Goal: Task Accomplishment & Management: Use online tool/utility

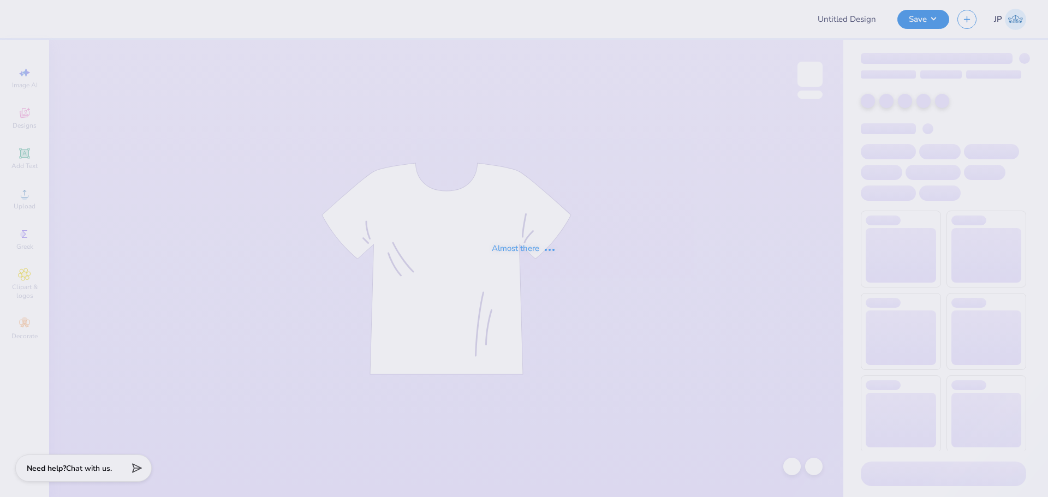
type input "[PERSON_NAME] : [GEOGRAPHIC_DATA][US_STATE]: [PERSON_NAME]"
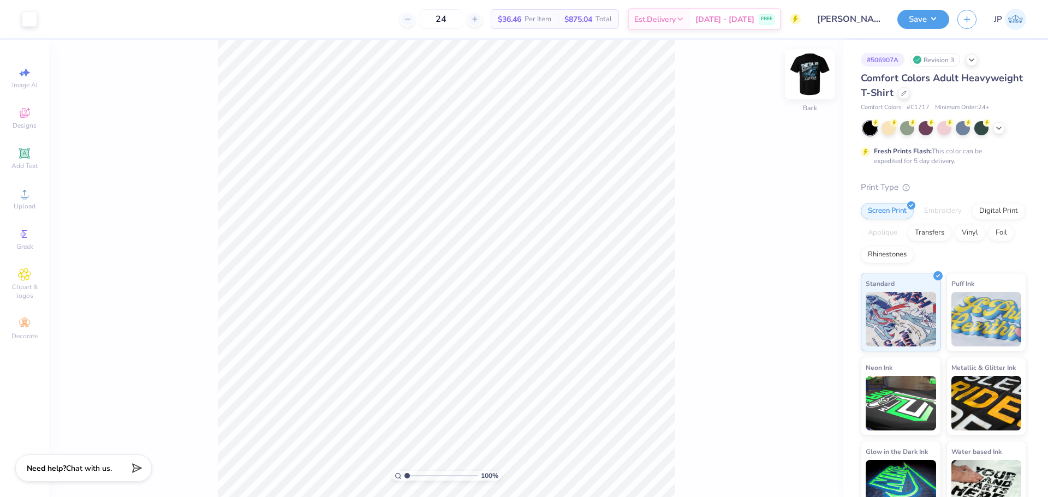
click at [820, 78] on img at bounding box center [810, 74] width 44 height 44
click at [31, 208] on span "Upload" at bounding box center [25, 206] width 22 height 9
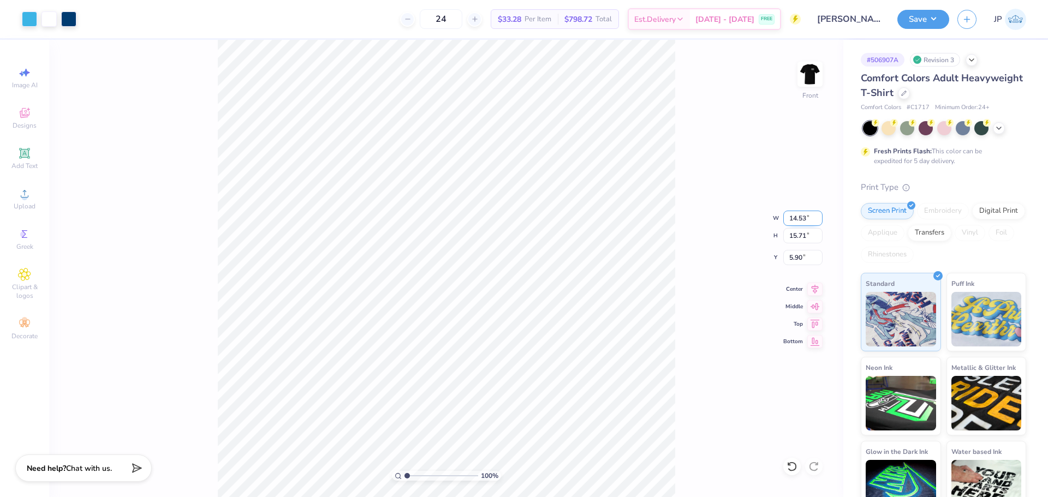
click at [787, 217] on input "14.53" at bounding box center [802, 218] width 39 height 15
click at [788, 217] on input "14.53" at bounding box center [802, 218] width 39 height 15
type input "12.23"
type input "13.22"
click at [794, 222] on input "12.23" at bounding box center [802, 218] width 39 height 15
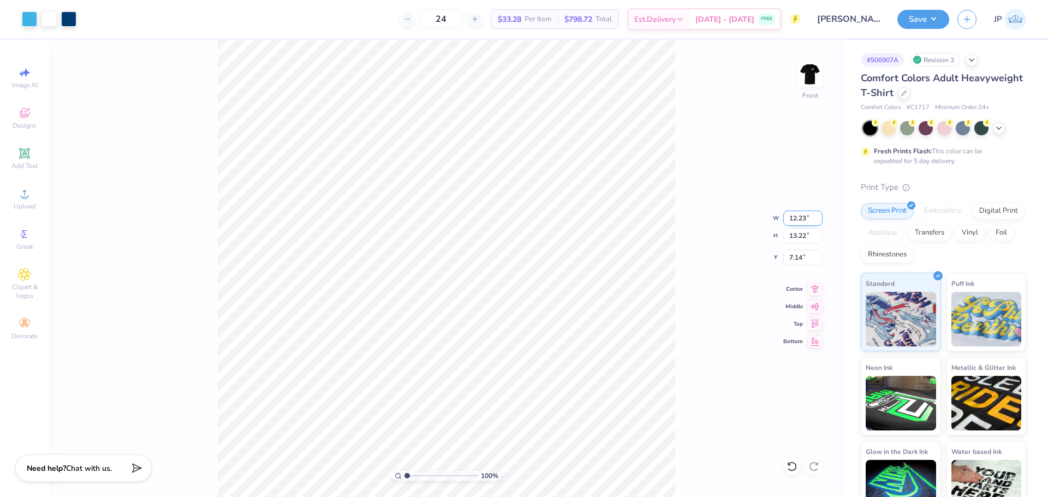
click at [794, 222] on input "12.23" at bounding box center [802, 218] width 39 height 15
click at [797, 256] on input "7.14" at bounding box center [802, 257] width 39 height 15
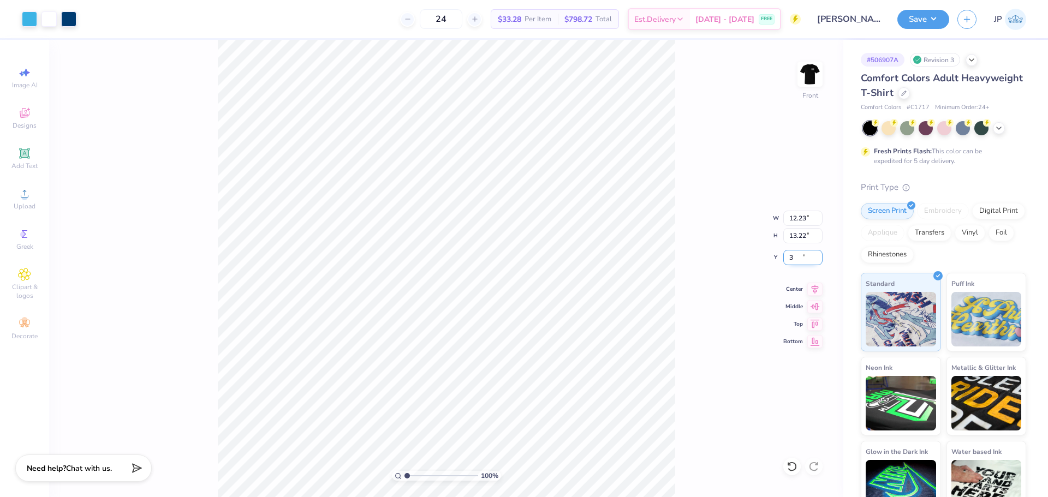
type input "3.00"
click at [224, 2] on div "Art colors 24 $33.28 Per Item $798.72 Total Est. Delivery [DATE] - [DATE] FREE …" at bounding box center [524, 248] width 1048 height 497
click at [801, 70] on img at bounding box center [810, 74] width 44 height 44
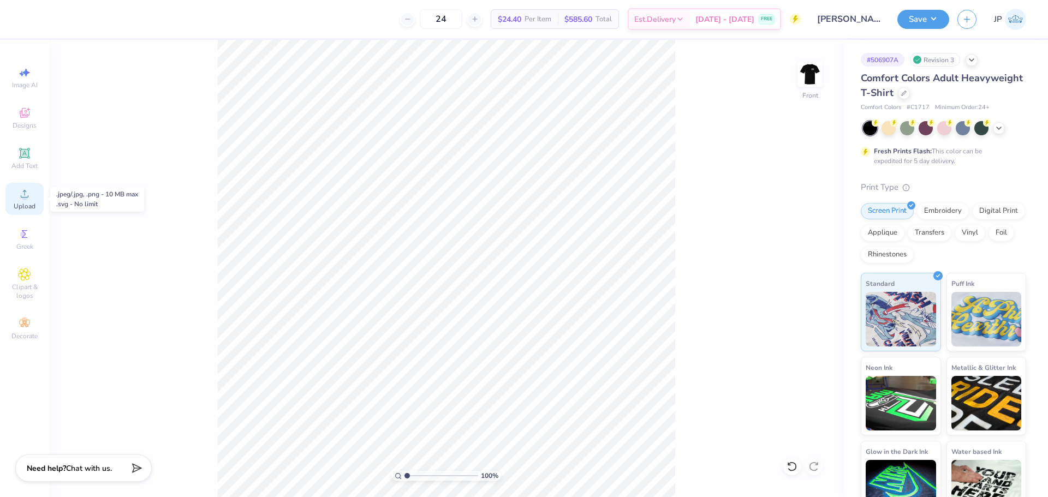
click at [27, 205] on span "Upload" at bounding box center [25, 206] width 22 height 9
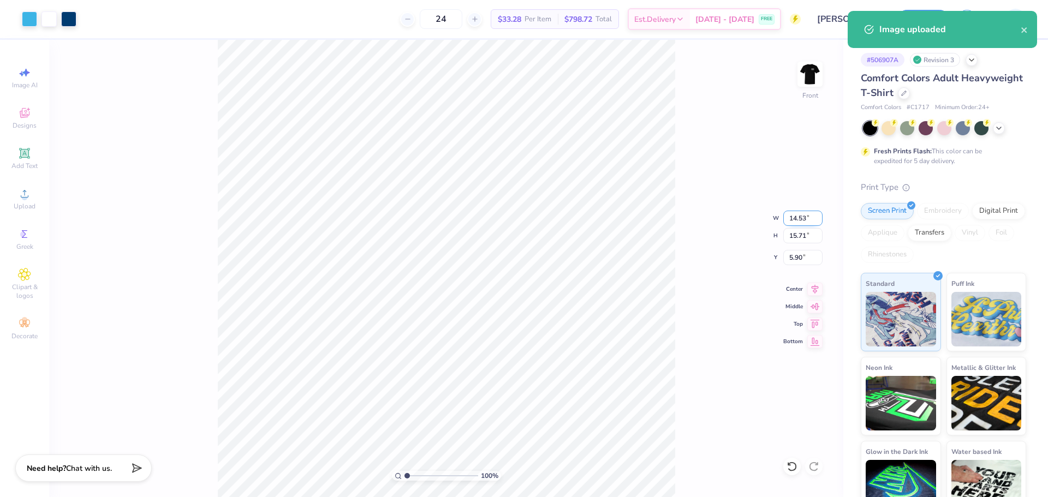
click at [807, 219] on input "14.53" at bounding box center [802, 218] width 39 height 15
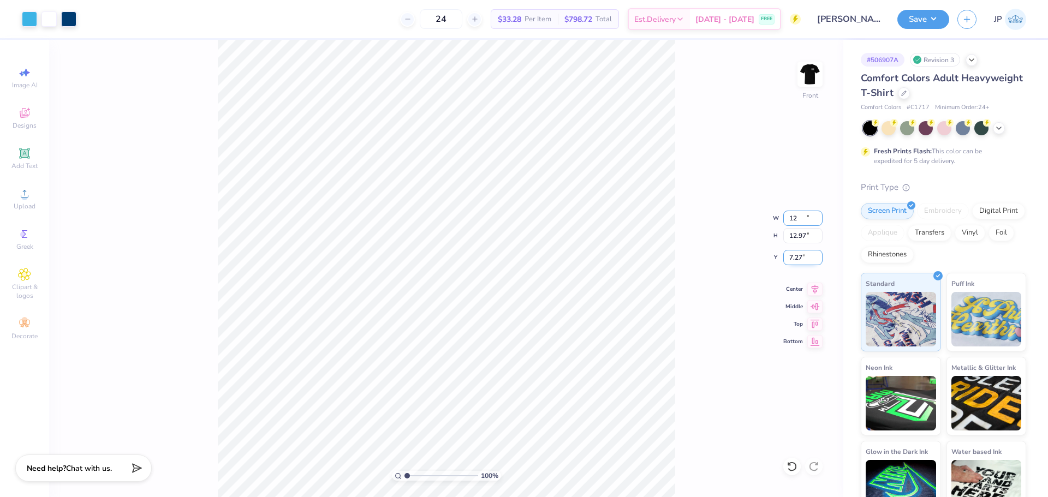
type input "12.00"
type input "12.97"
click at [800, 257] on input "7.27" at bounding box center [802, 257] width 39 height 15
type input "3.00"
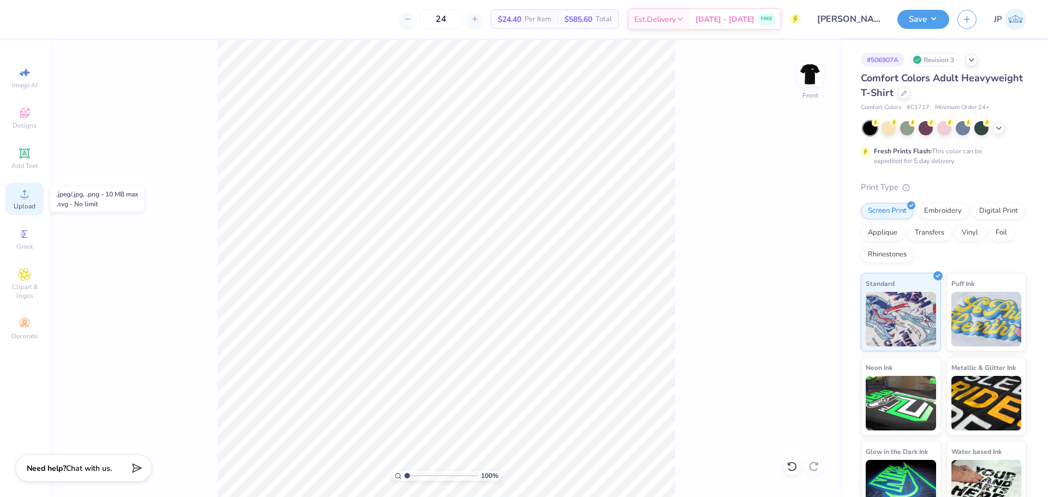
click at [21, 200] on div "Upload" at bounding box center [24, 199] width 38 height 32
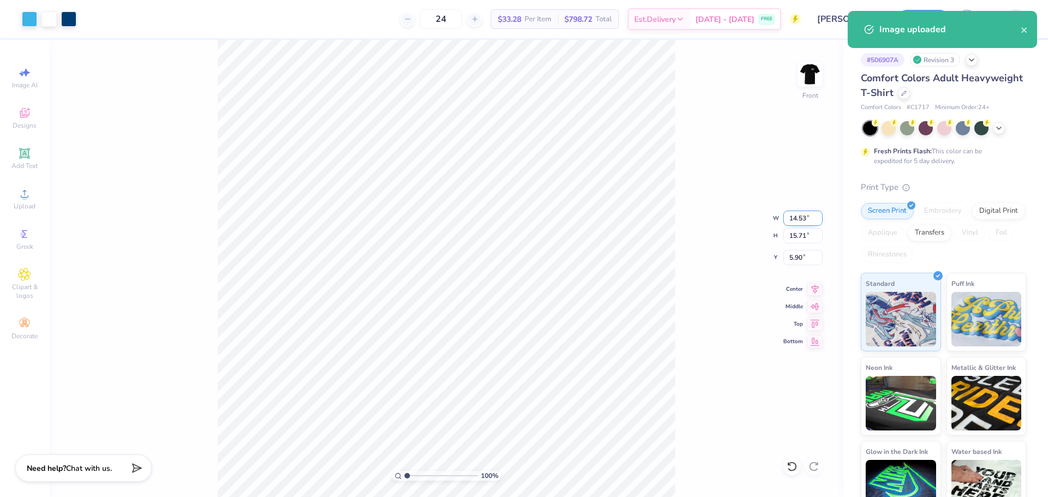
click at [795, 218] on input "14.53" at bounding box center [802, 218] width 39 height 15
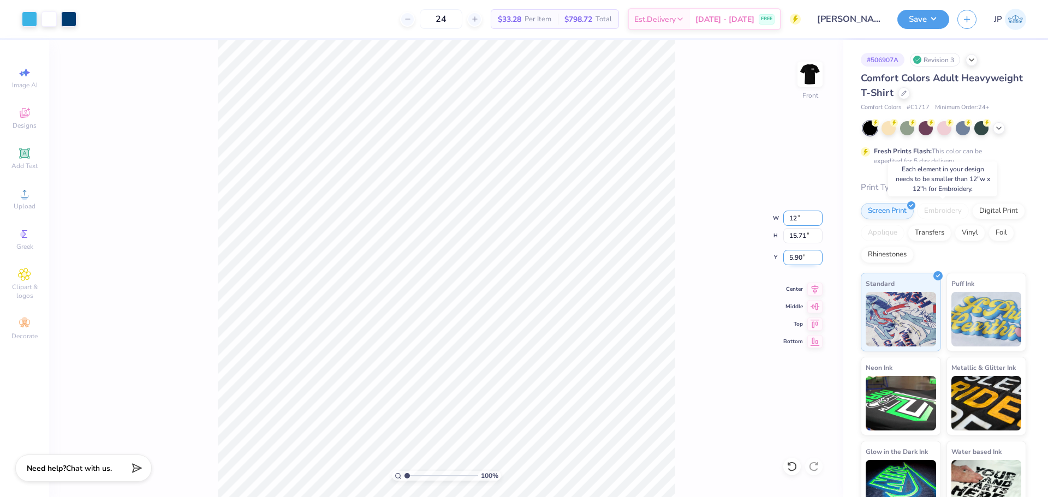
type input "12.00"
type input "12.97"
click at [803, 258] on input "7.27" at bounding box center [802, 257] width 39 height 15
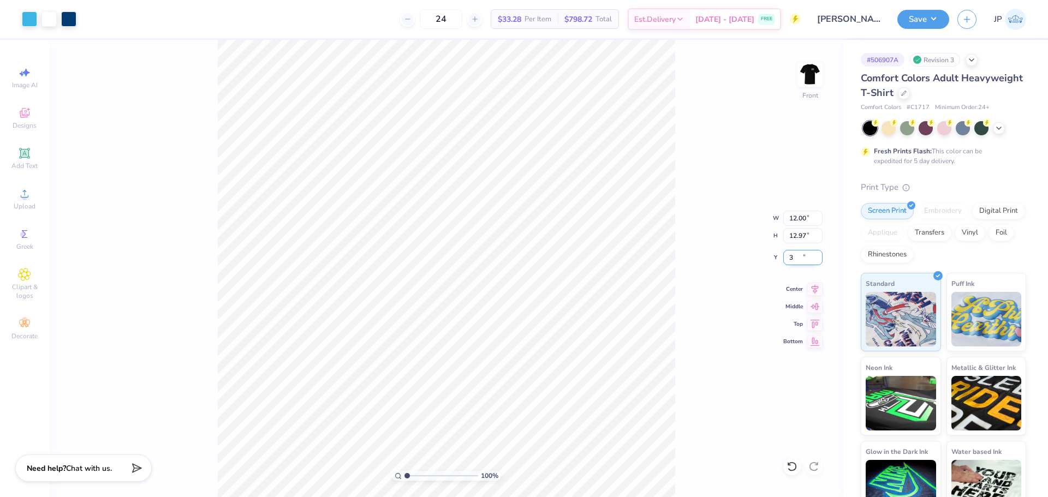
type input "3.00"
click at [791, 217] on input "12.00" at bounding box center [802, 218] width 39 height 15
type input "12.25"
type input "13.24"
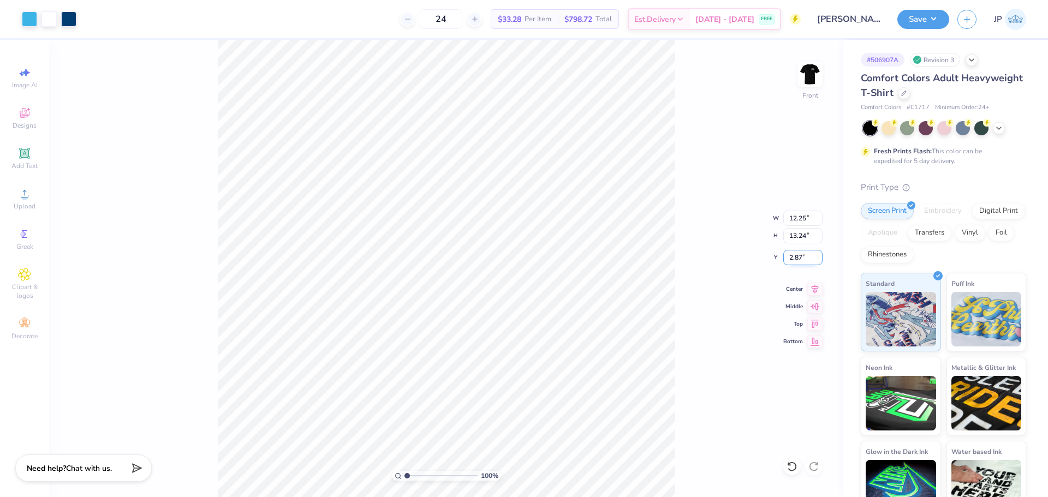
click at [798, 259] on input "2.87" at bounding box center [802, 257] width 39 height 15
type input "3.00"
click at [916, 16] on button "Save" at bounding box center [923, 17] width 52 height 19
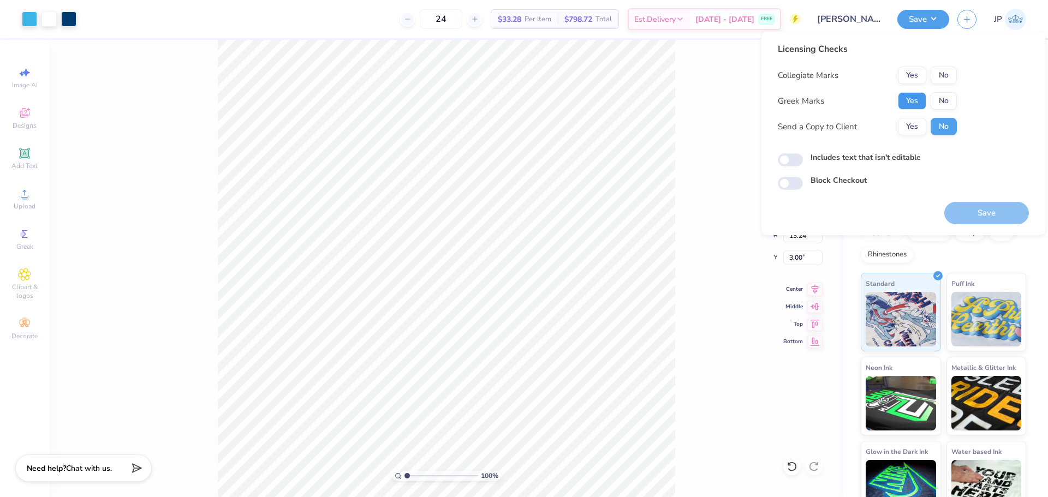
click at [909, 100] on button "Yes" at bounding box center [912, 100] width 28 height 17
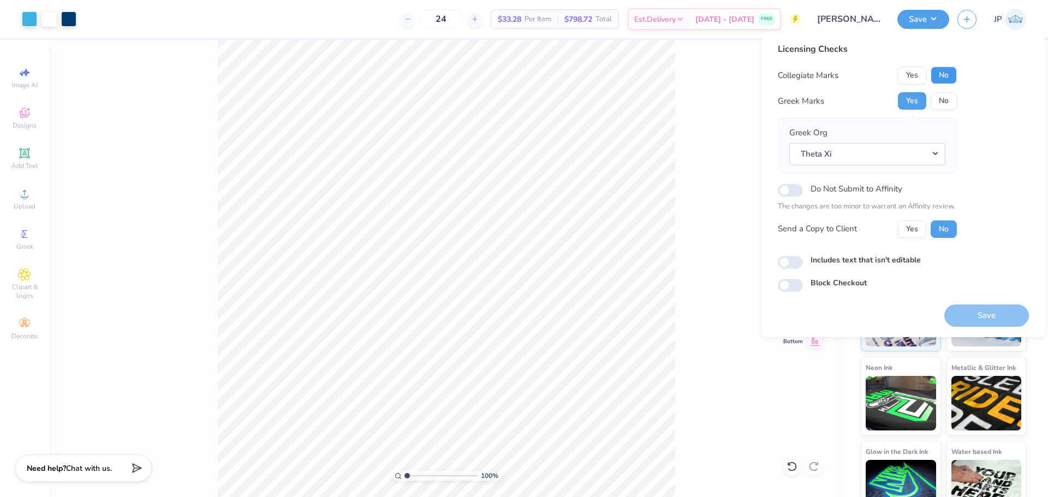
click at [948, 76] on button "No" at bounding box center [944, 75] width 26 height 17
click at [961, 308] on button "Save" at bounding box center [986, 316] width 85 height 22
